Goal: Information Seeking & Learning: Learn about a topic

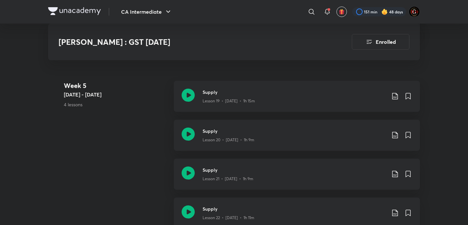
scroll to position [1331, 0]
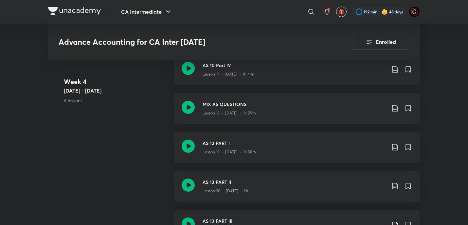
scroll to position [1118, 0]
click at [397, 112] on icon at bounding box center [395, 108] width 8 height 8
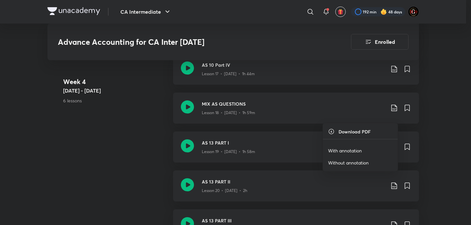
click at [341, 151] on p "With annotation" at bounding box center [345, 150] width 34 height 7
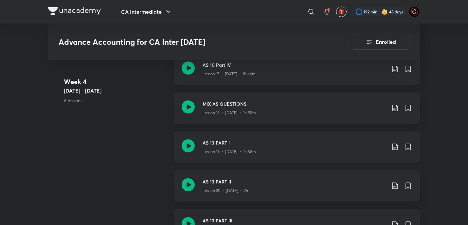
click at [394, 150] on div "AS 13 PART I Lesson 19 • Dec 5 • 1h 58m" at bounding box center [308, 146] width 210 height 15
click at [394, 151] on icon at bounding box center [395, 147] width 8 height 8
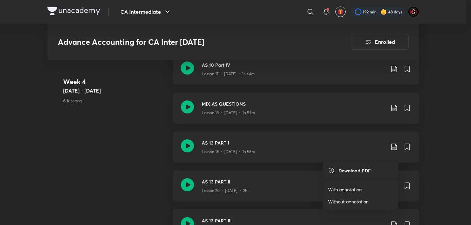
click at [333, 189] on p "With annotation" at bounding box center [345, 189] width 34 height 7
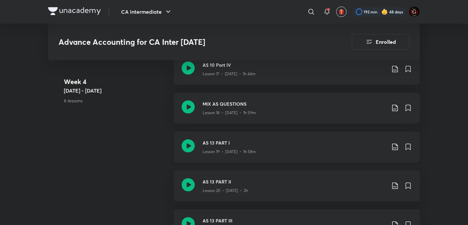
click at [188, 151] on icon at bounding box center [188, 145] width 13 height 13
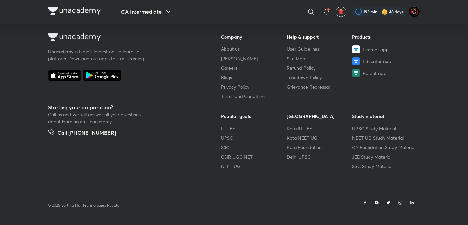
scroll to position [350, 0]
